Goal: Information Seeking & Learning: Check status

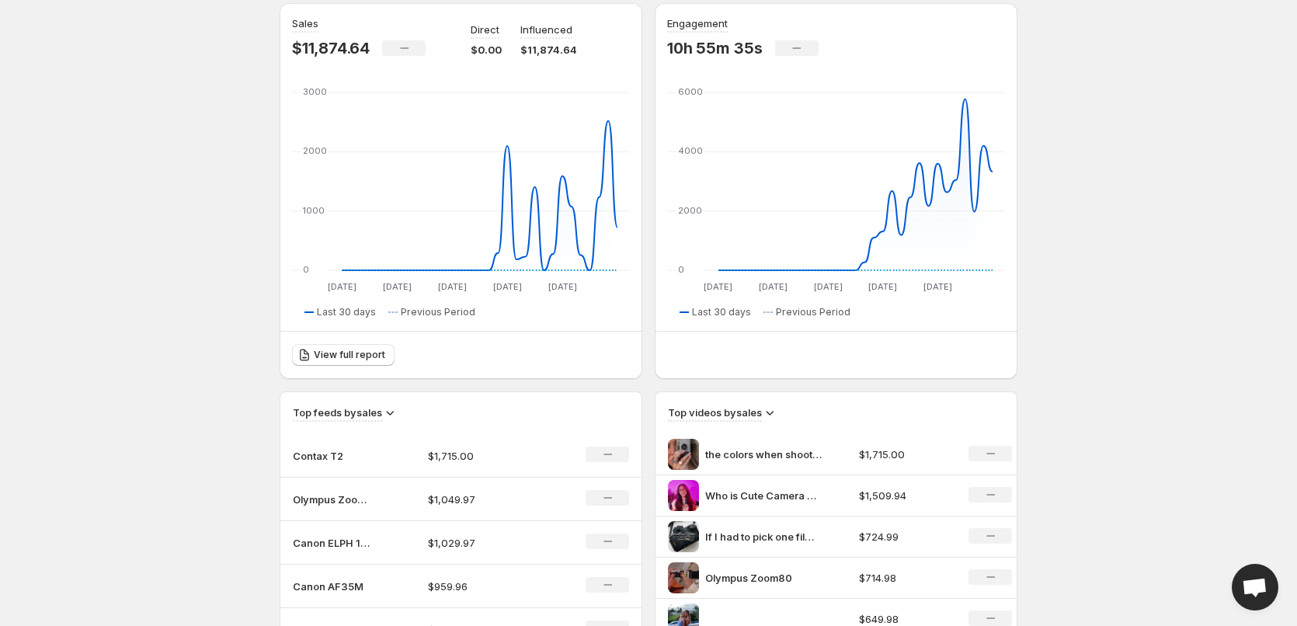
scroll to position [155, 0]
drag, startPoint x: 136, startPoint y: 397, endPoint x: 307, endPoint y: 289, distance: 202.7
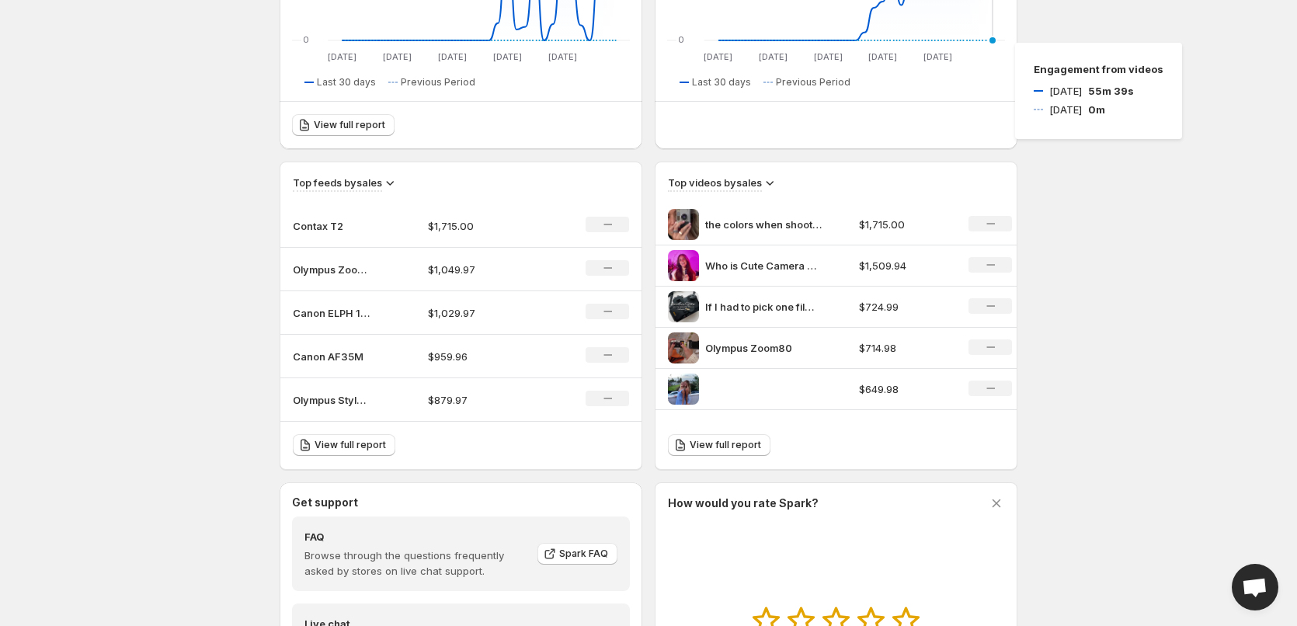
scroll to position [388, 0]
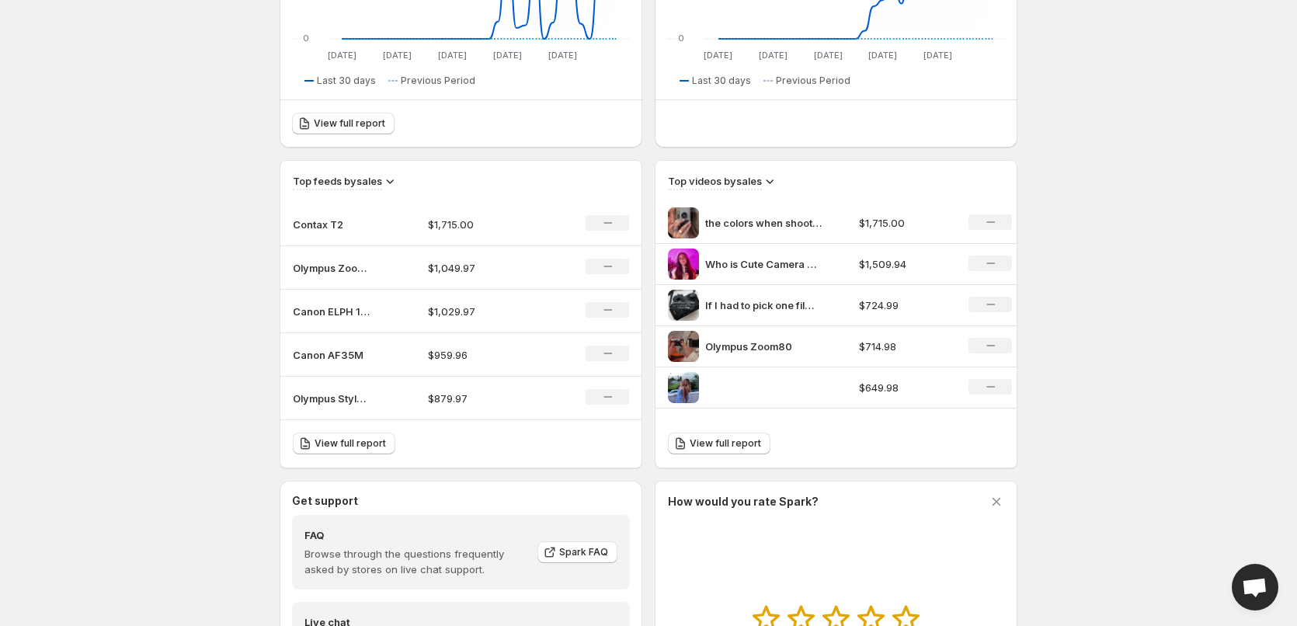
click at [812, 264] on p "Who is Cute Camera Co If youre thinking about getting into film photography loo…" at bounding box center [763, 264] width 116 height 16
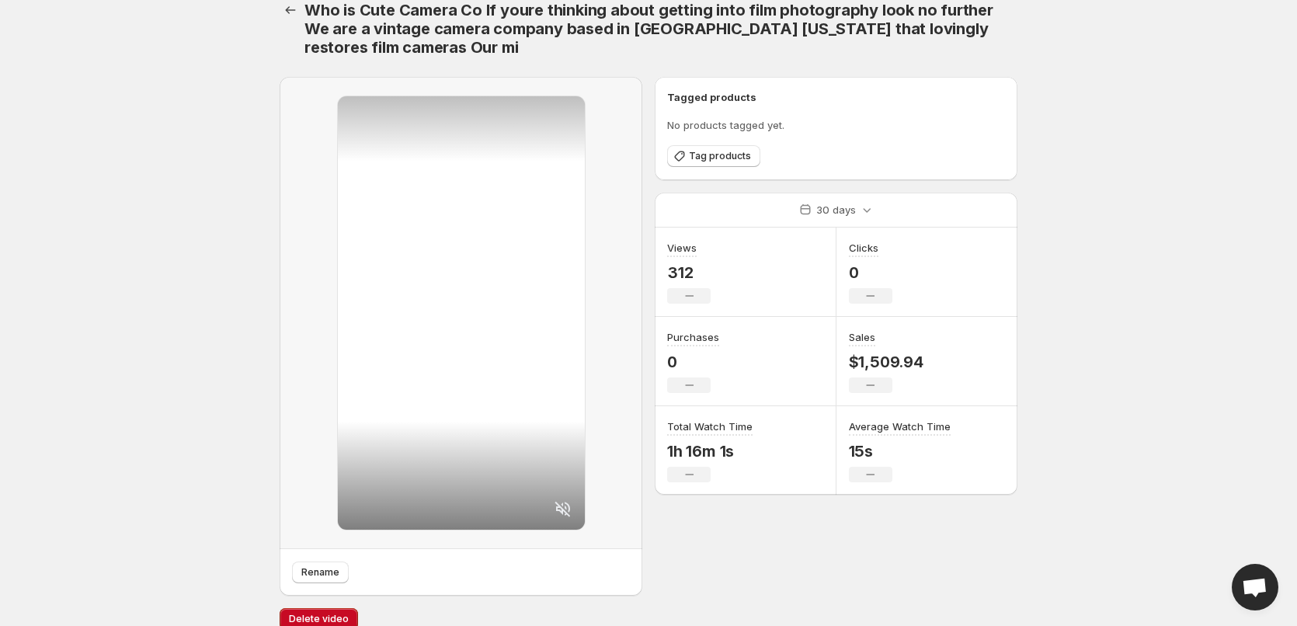
scroll to position [39, 0]
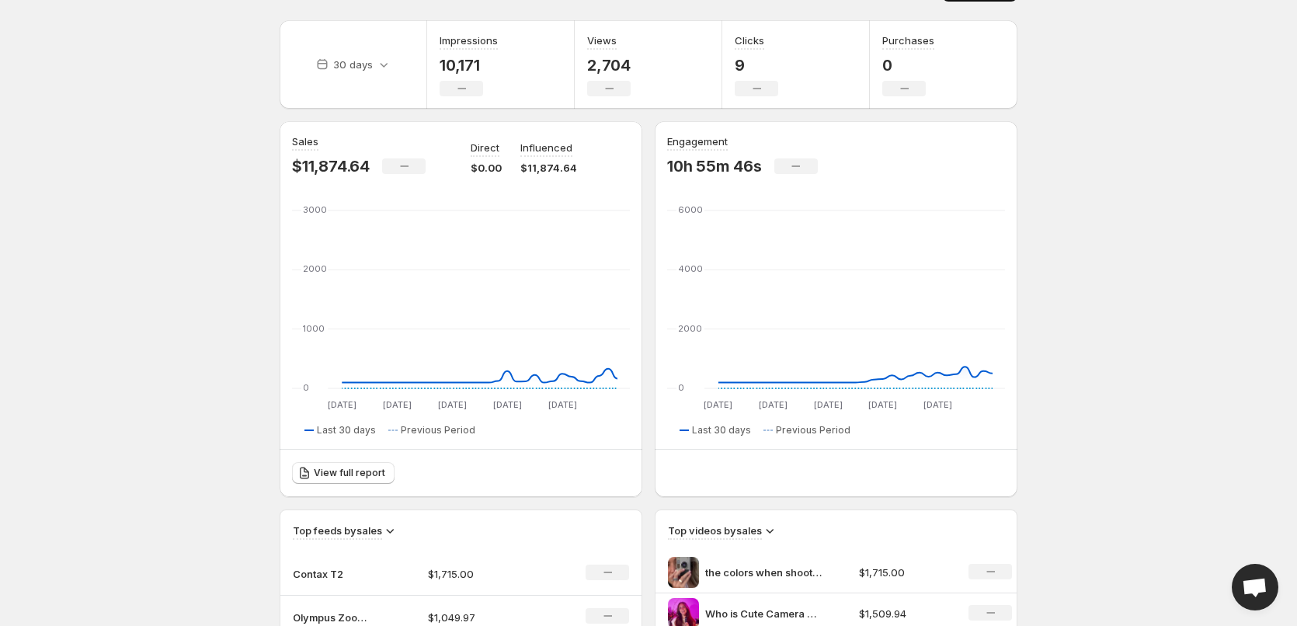
scroll to position [388, 0]
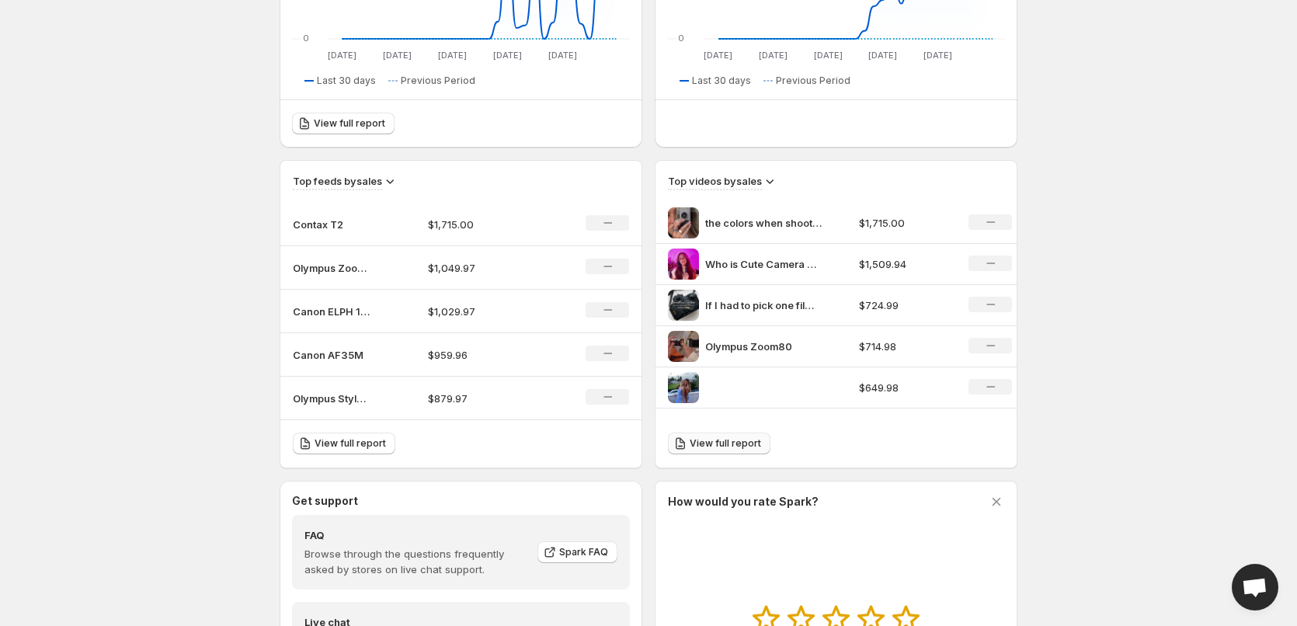
click at [731, 436] on link "View full report" at bounding box center [719, 443] width 102 height 22
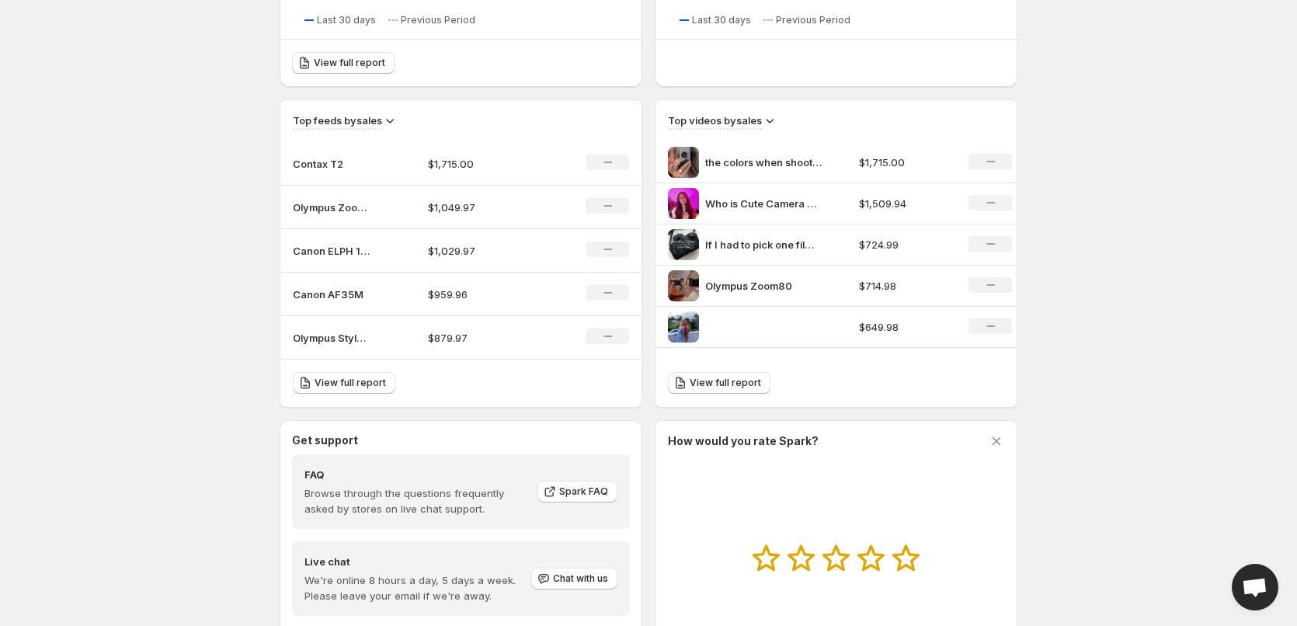
scroll to position [466, 0]
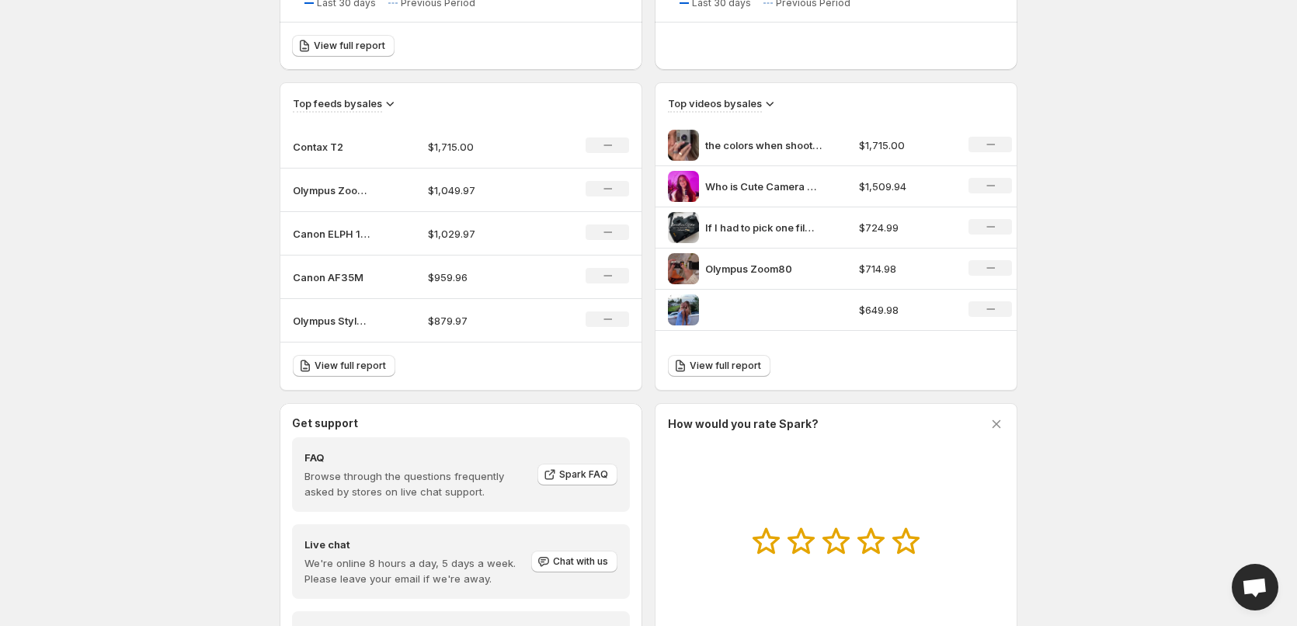
click at [356, 352] on div "View full report" at bounding box center [460, 365] width 361 height 47
click at [356, 359] on link "View full report" at bounding box center [344, 366] width 102 height 22
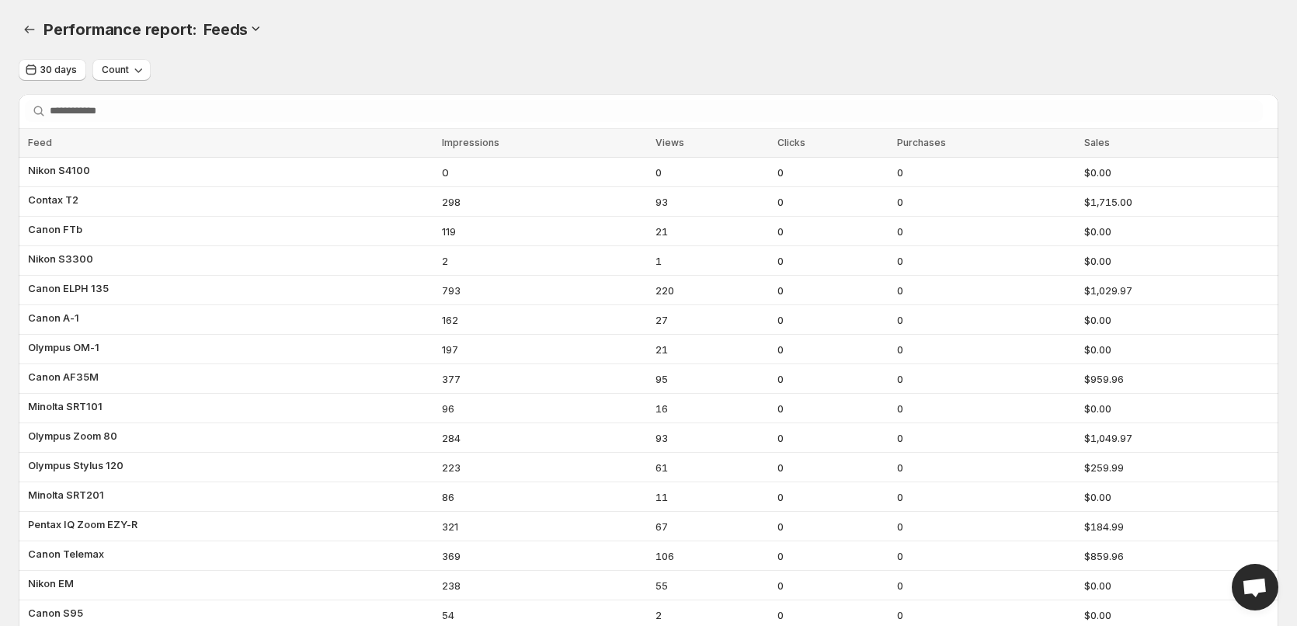
click at [1085, 138] on span "Sales" at bounding box center [1097, 143] width 26 height 12
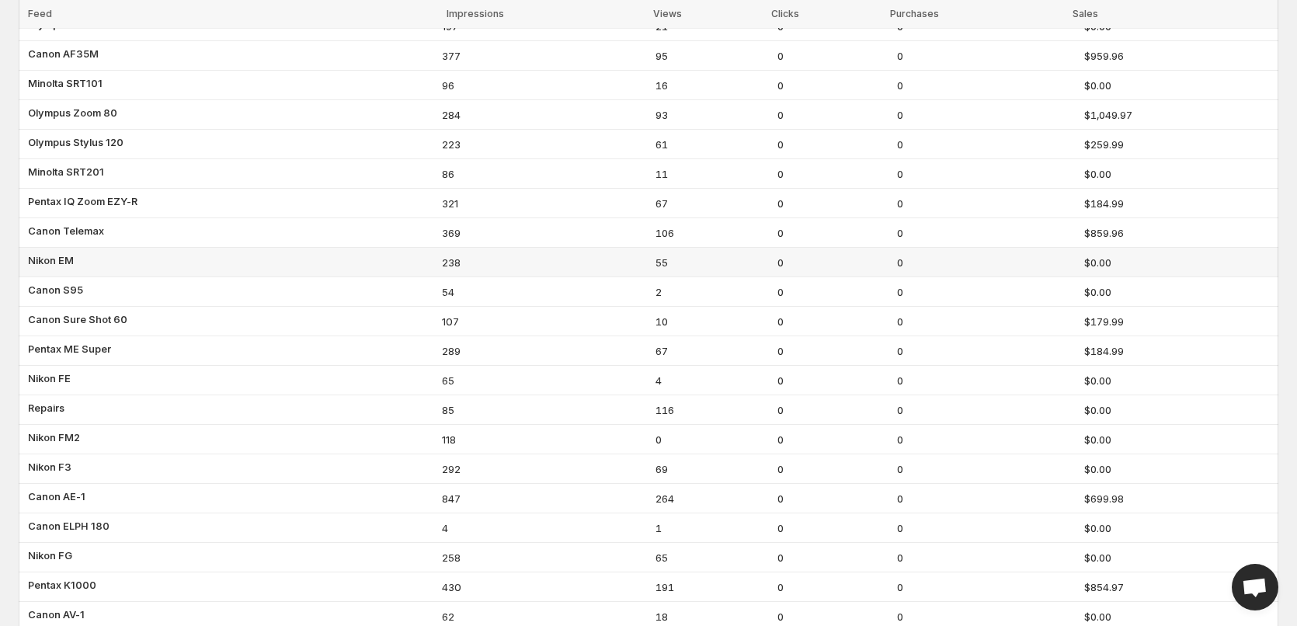
scroll to position [98, 0]
